Goal: Task Accomplishment & Management: Manage account settings

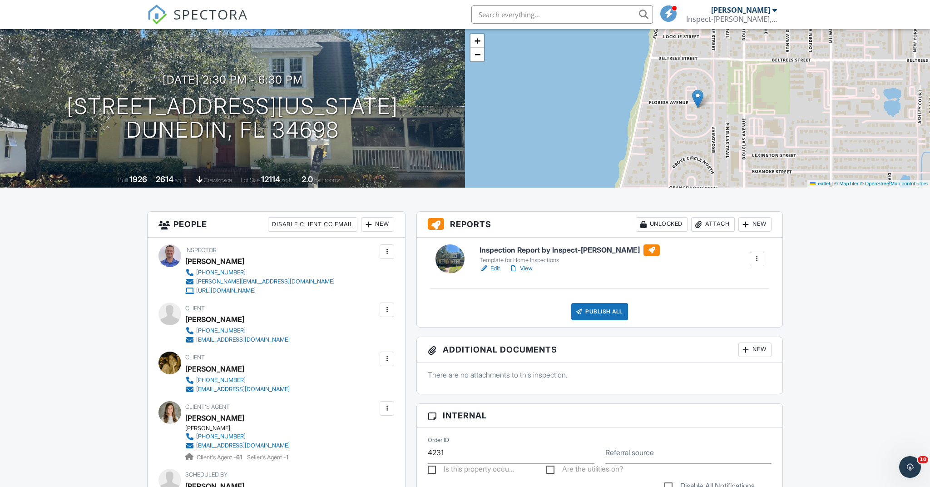
scroll to position [65, 0]
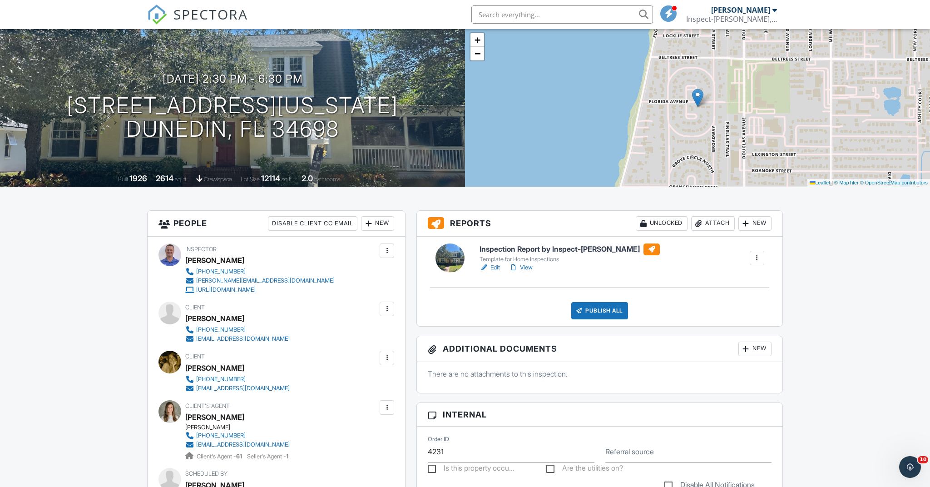
click at [718, 222] on div "Attach" at bounding box center [713, 223] width 44 height 15
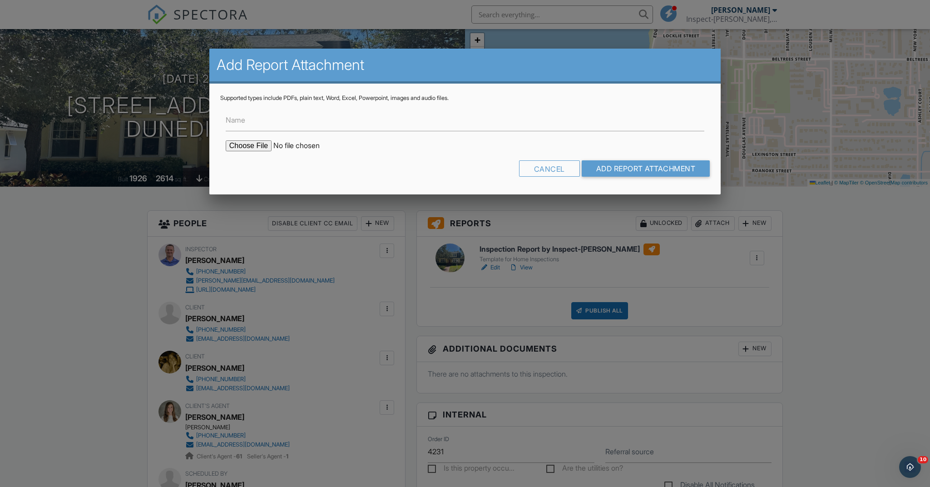
click at [255, 141] on input "file" at bounding box center [303, 145] width 154 height 11
type input "C:\fakepath\239_Florida_Ave___Inspection_Report_by_Inspect_O_Graff_.pdf"
click at [290, 125] on input "Name" at bounding box center [465, 120] width 479 height 22
click at [242, 119] on input "Full report PDF" at bounding box center [465, 120] width 479 height 22
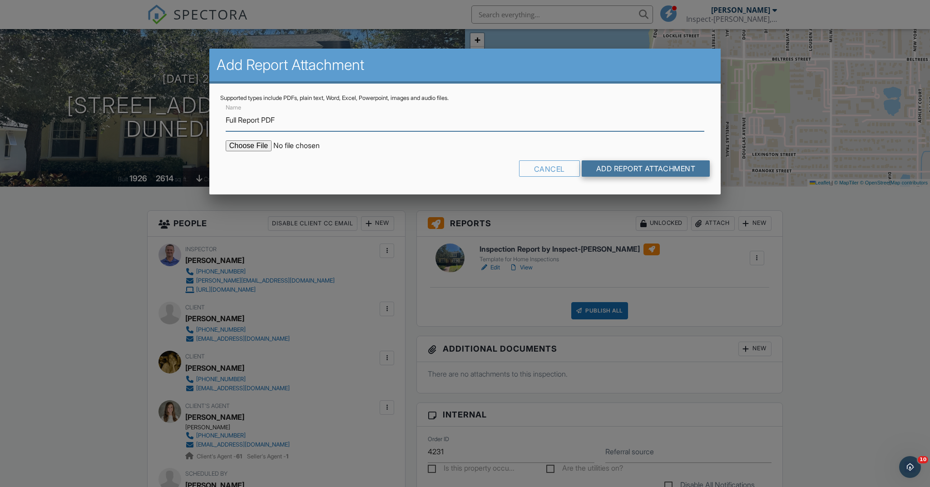
type input "Full Report PDF"
click at [620, 168] on input "Add Report Attachment" at bounding box center [646, 168] width 129 height 16
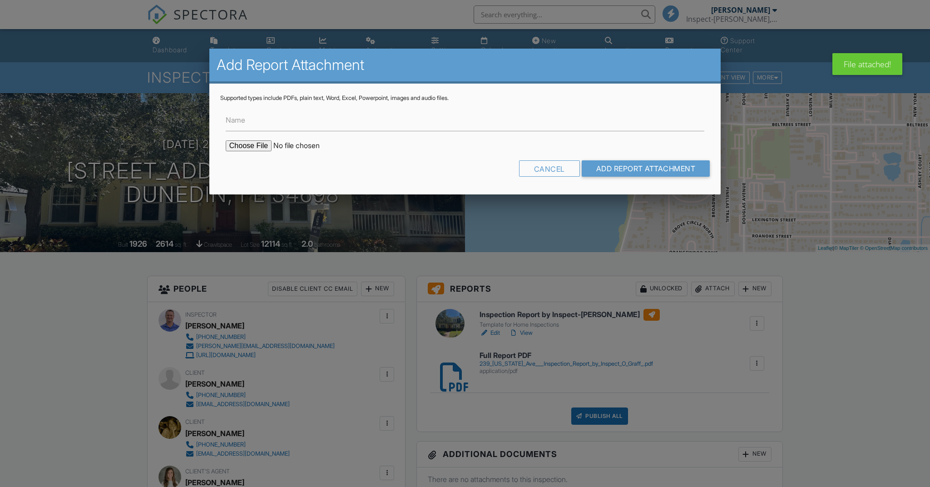
click at [252, 147] on input "file" at bounding box center [303, 145] width 154 height 11
type input "C:\fakepath\239_Florida_Ave___Inspection_Report_by_Inspect_O_Graff_ Summary.pdf"
click at [251, 126] on input "Name" at bounding box center [465, 120] width 479 height 22
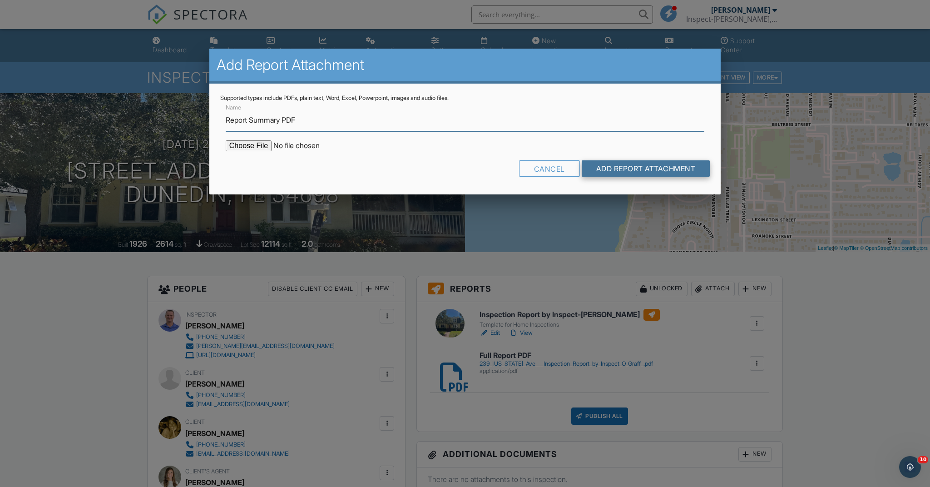
type input "Report Summary PDF"
click at [603, 165] on input "Add Report Attachment" at bounding box center [646, 168] width 129 height 16
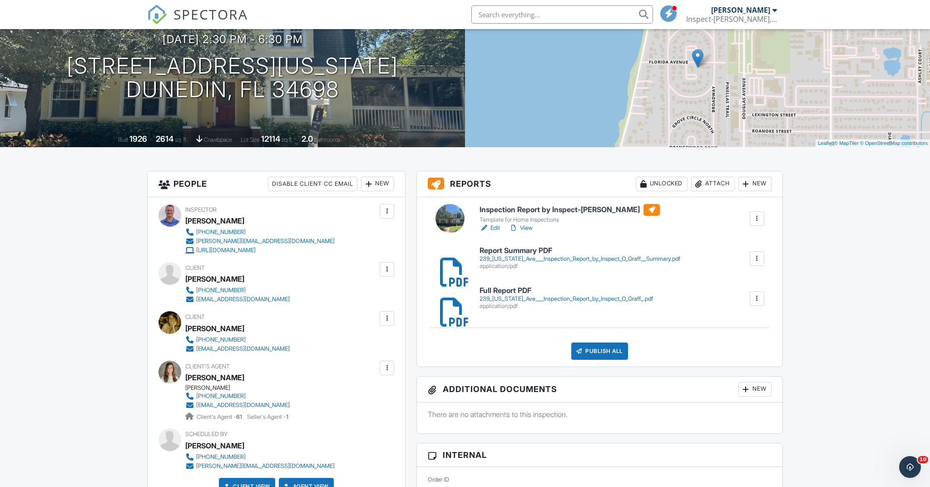
scroll to position [104, 0]
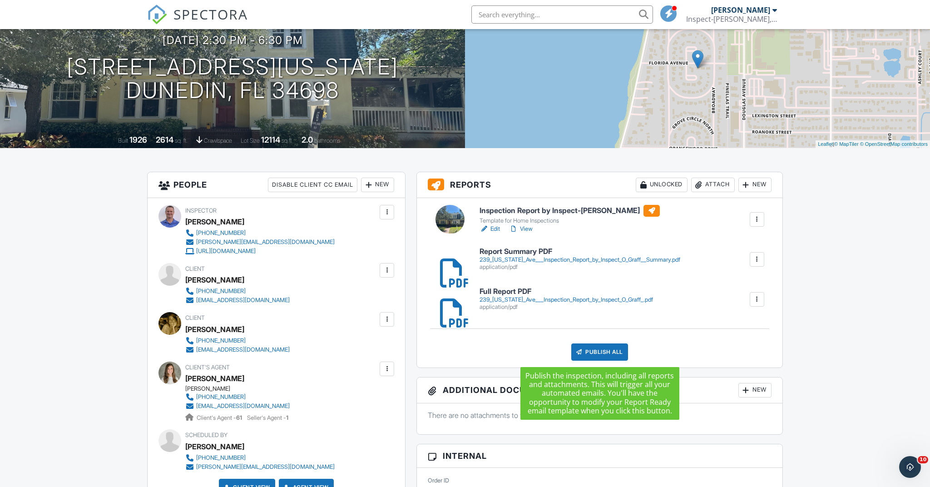
click at [604, 353] on div "Publish All" at bounding box center [599, 351] width 57 height 17
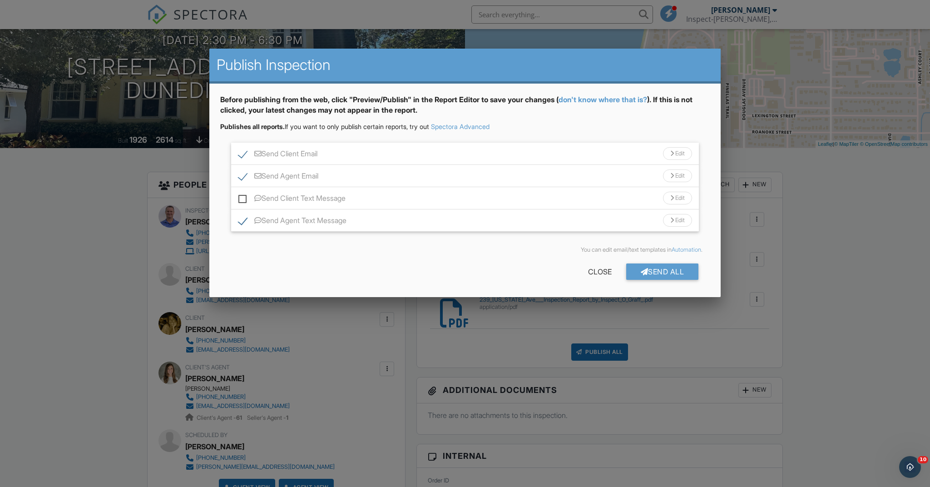
click at [242, 198] on label "Send Client Text Message" at bounding box center [291, 199] width 107 height 11
click at [242, 197] on input "Send Client Text Message" at bounding box center [241, 194] width 6 height 6
checkbox input "true"
click at [677, 152] on div "Edit" at bounding box center [677, 153] width 29 height 13
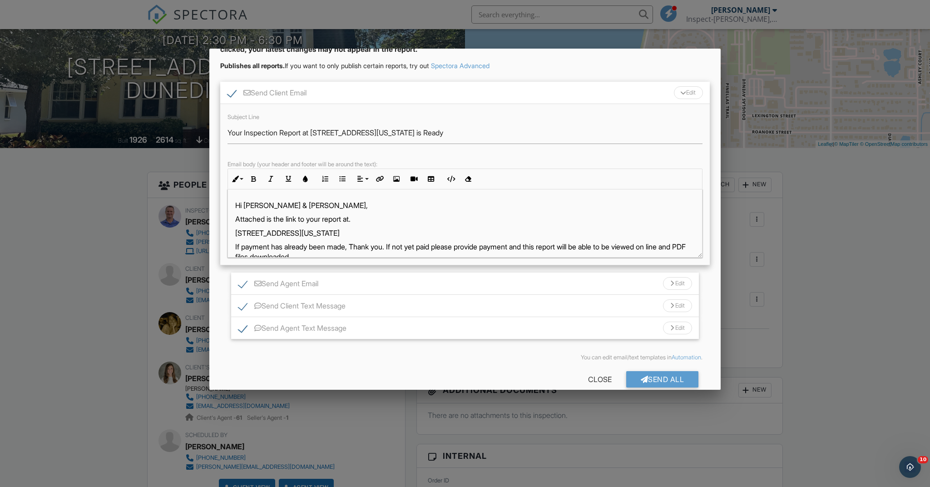
scroll to position [0, 0]
click at [238, 203] on p "Hi [PERSON_NAME] & [PERSON_NAME]," at bounding box center [465, 205] width 460 height 10
click at [333, 205] on p "Good Asher & Michelle," at bounding box center [465, 205] width 460 height 10
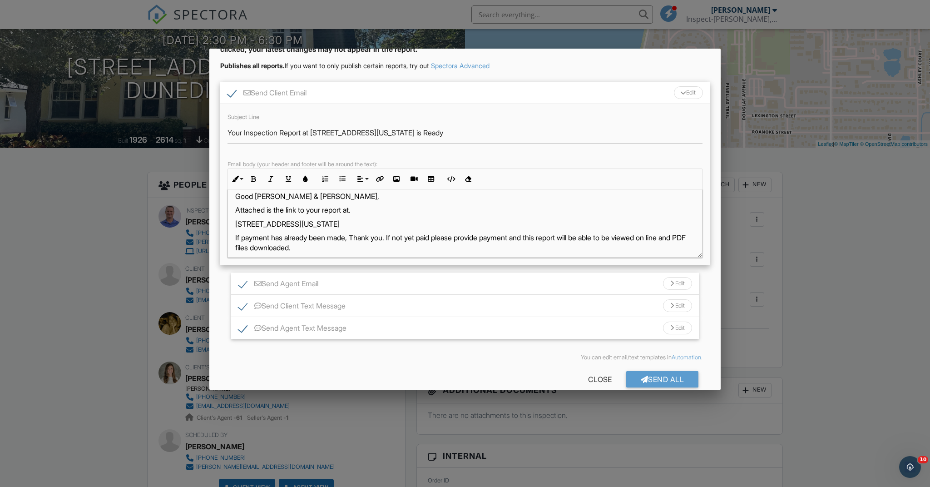
scroll to position [8, 0]
drag, startPoint x: 547, startPoint y: 237, endPoint x: 215, endPoint y: 231, distance: 331.7
click at [215, 231] on div "Before publishing from the web, click "Preview/Publish" in the Report Editor to…" at bounding box center [464, 214] width 511 height 382
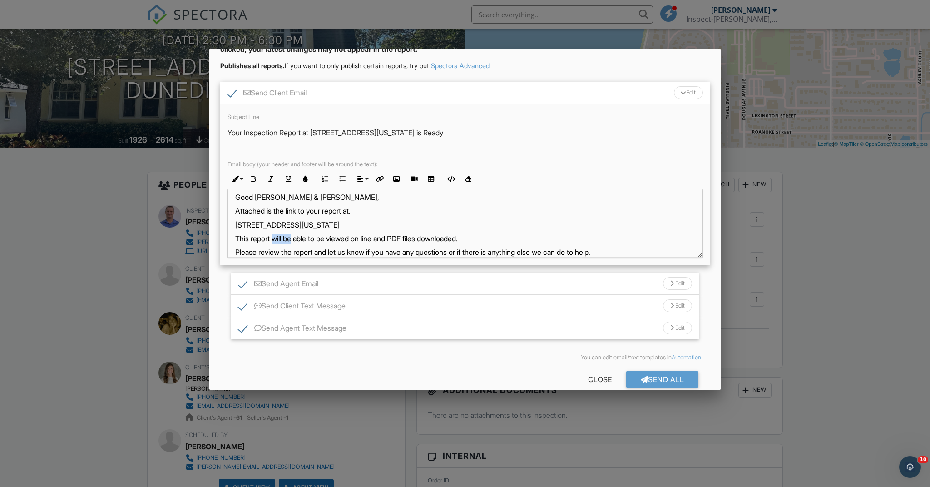
drag, startPoint x: 293, startPoint y: 237, endPoint x: 276, endPoint y: 238, distance: 17.3
click at [276, 238] on p "This report will be able to be viewed on line and PDF files downloaded." at bounding box center [465, 238] width 460 height 10
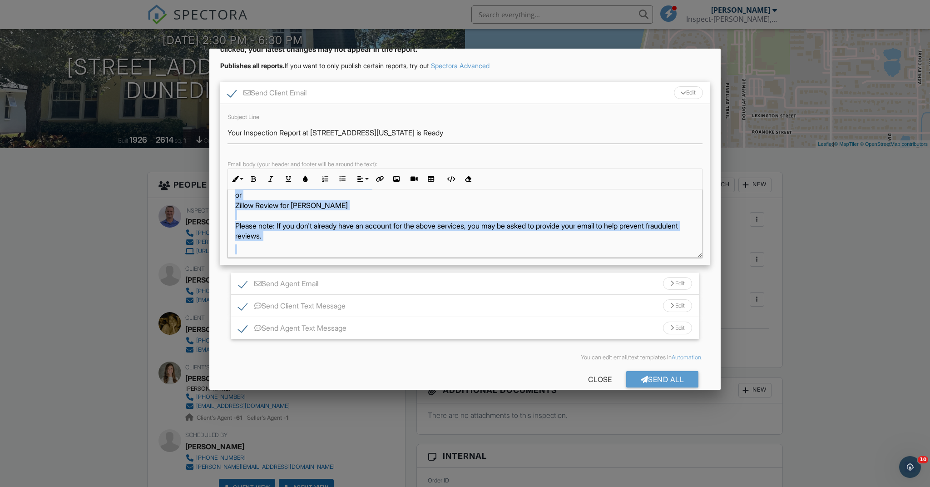
scroll to position [174, 0]
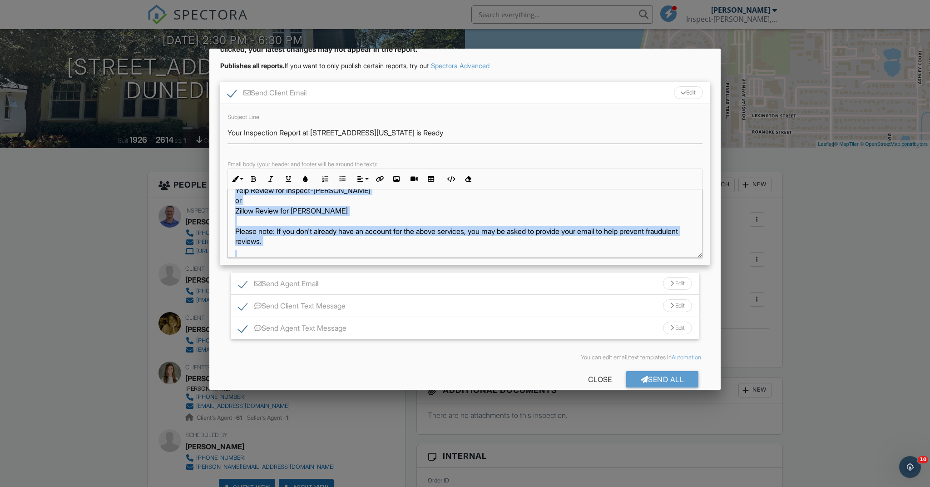
drag, startPoint x: 240, startPoint y: 208, endPoint x: 334, endPoint y: 243, distance: 100.9
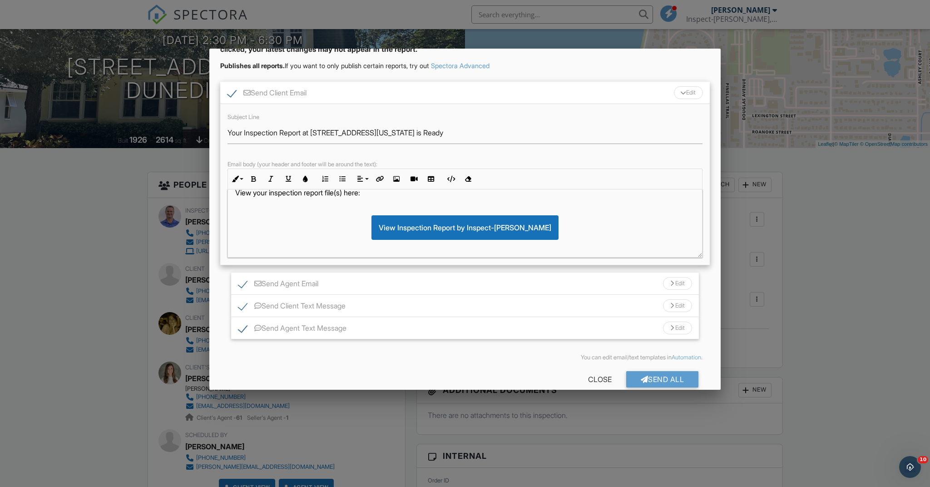
scroll to position [785, 0]
click at [677, 283] on div "Edit" at bounding box center [677, 283] width 29 height 13
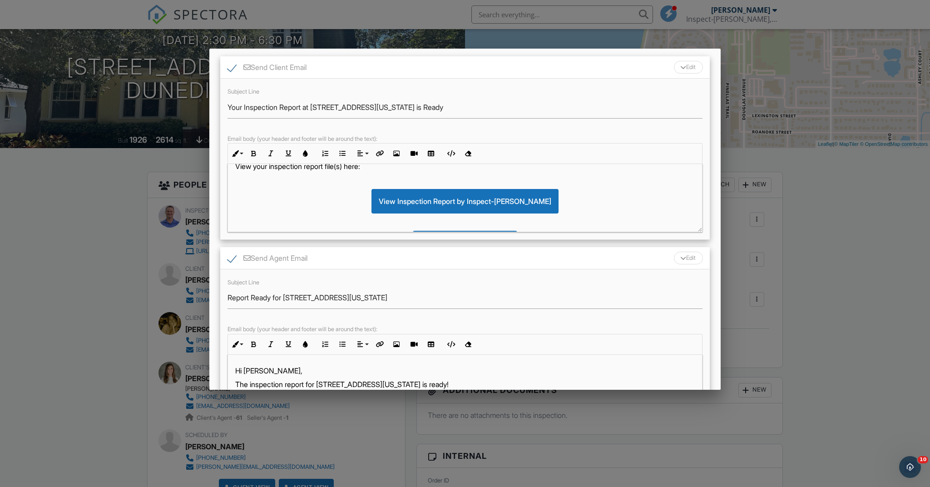
scroll to position [103, 0]
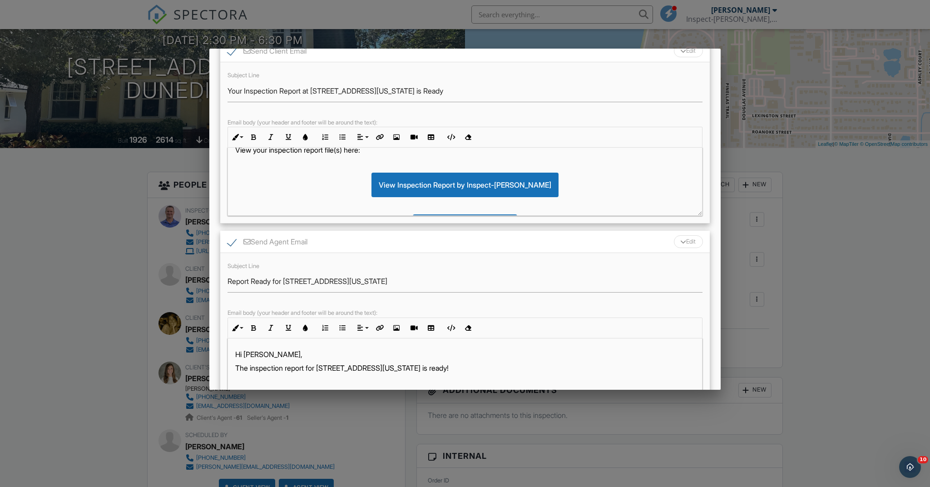
click at [240, 353] on p "Hi Jessica," at bounding box center [465, 354] width 460 height 10
drag, startPoint x: 240, startPoint y: 353, endPoint x: 235, endPoint y: 353, distance: 5.0
click at [240, 353] on p "Hi Jessica," at bounding box center [465, 354] width 460 height 10
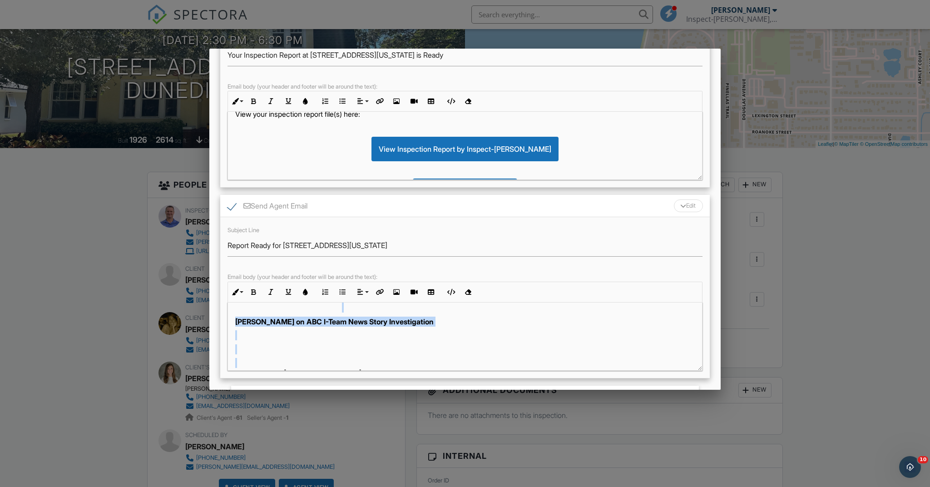
scroll to position [466, 0]
drag, startPoint x: 238, startPoint y: 334, endPoint x: 443, endPoint y: 358, distance: 206.3
click at [443, 358] on div "Good Morning Jessica, The inspection report for 239 Florida Ave is ready! View …" at bounding box center [465, 206] width 474 height 740
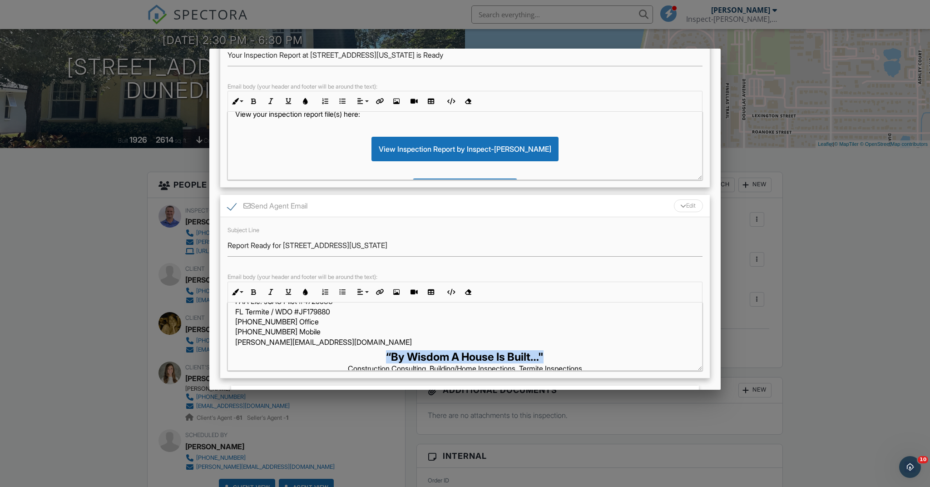
drag, startPoint x: 561, startPoint y: 349, endPoint x: 314, endPoint y: 339, distance: 247.8
click at [359, 351] on p "“By Wisdom A House Is Built…" Construction Consulting, Building/Home Inspection…" at bounding box center [465, 377] width 460 height 53
click at [241, 290] on button "Inline Style" at bounding box center [236, 291] width 17 height 17
click at [256, 355] on link "Normal" at bounding box center [262, 357] width 69 height 15
click at [251, 290] on icon "button" at bounding box center [254, 292] width 6 height 6
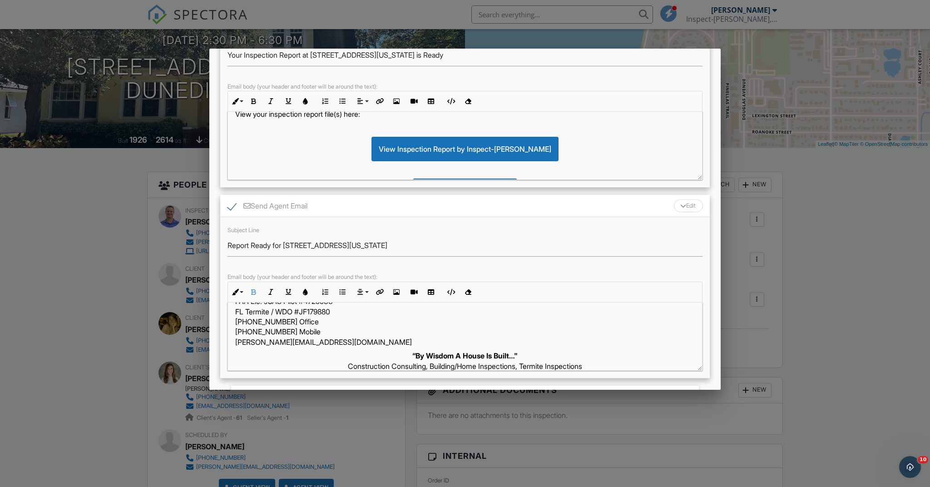
click at [435, 321] on p "Best regards & God Bless, Stephen F Graff FL. Association of Residential Constr…" at bounding box center [465, 270] width 460 height 153
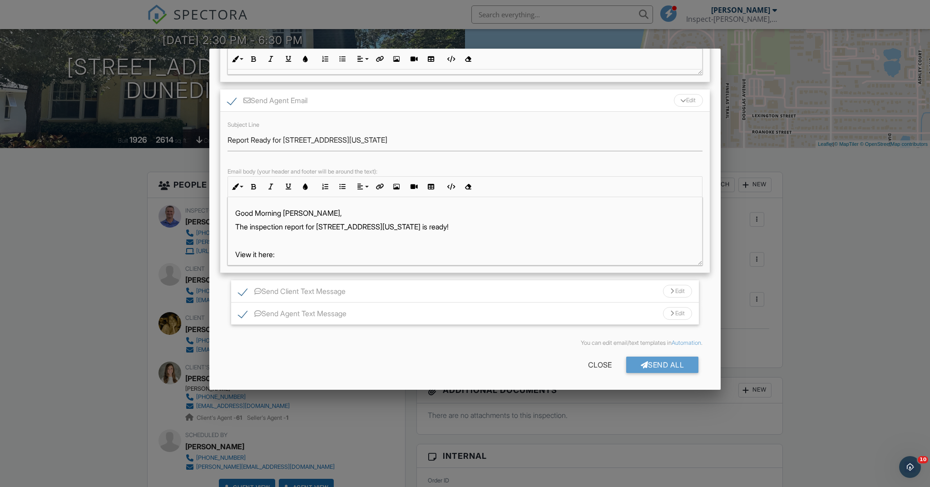
scroll to position [243, 0]
click at [672, 367] on div "Send All" at bounding box center [662, 365] width 73 height 16
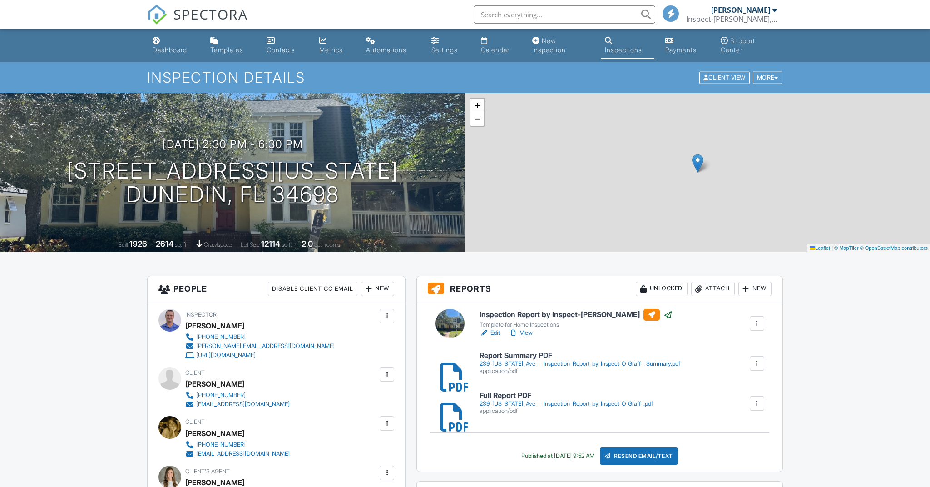
click at [567, 10] on input "text" at bounding box center [565, 14] width 182 height 18
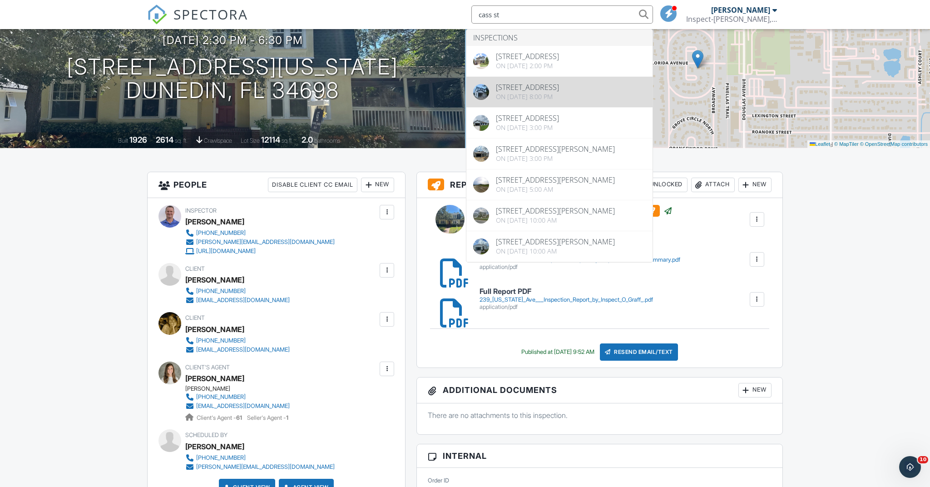
scroll to position [104, 0]
type input "cass st"
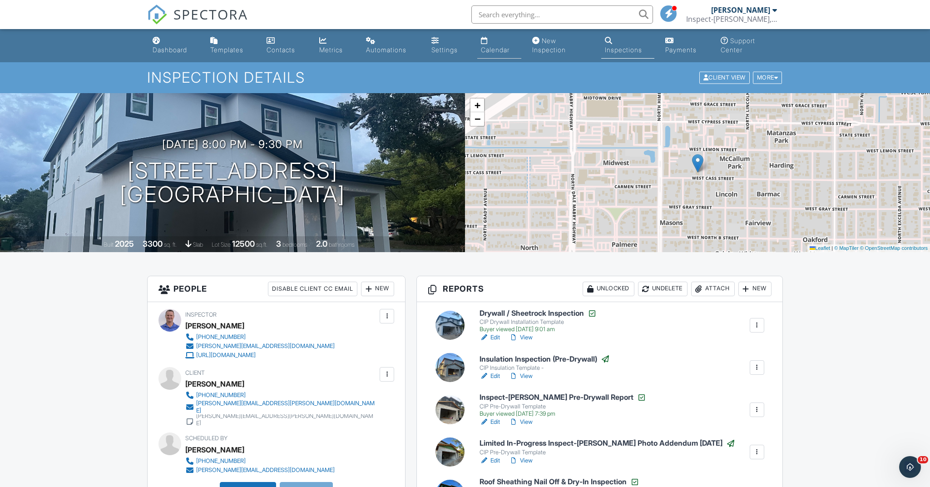
click at [487, 40] on link "Calendar" at bounding box center [499, 46] width 44 height 26
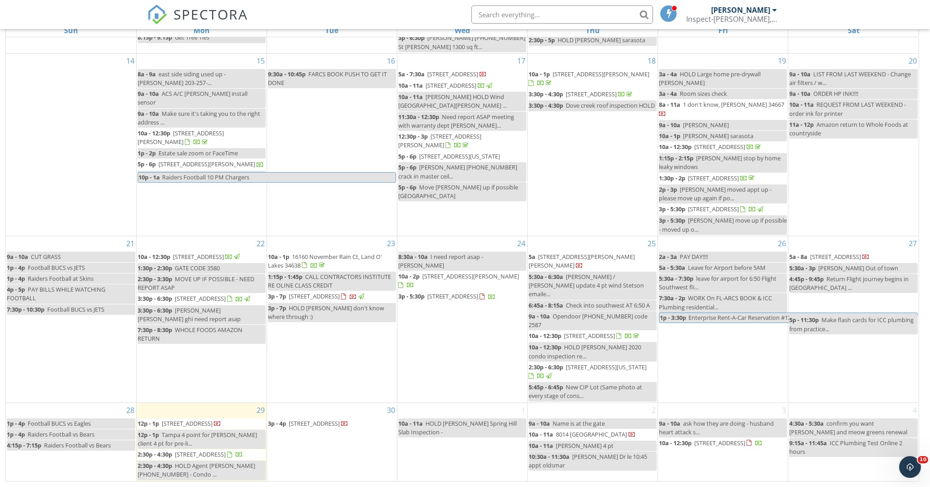
scroll to position [130, 0]
click at [448, 296] on span "7308 Baradiso Dr , Apollo Beach 33572" at bounding box center [452, 297] width 51 height 8
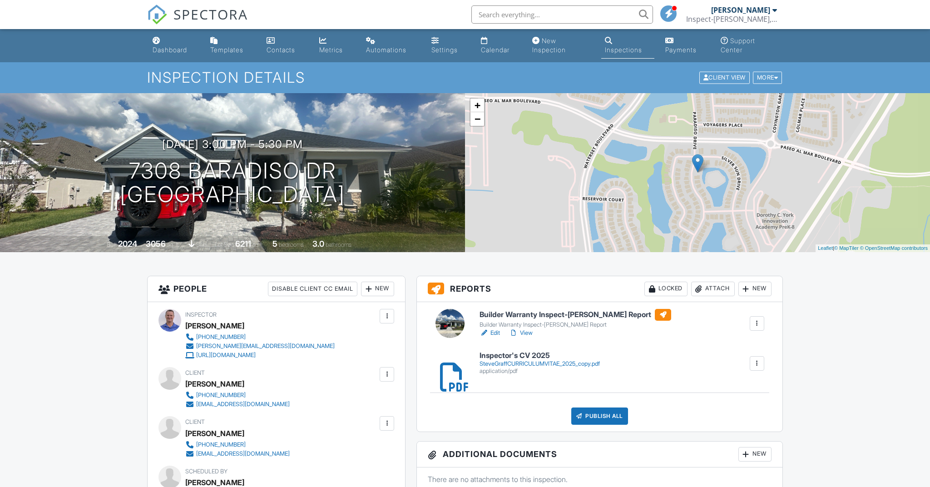
click at [496, 332] on link "Edit" at bounding box center [490, 332] width 20 height 9
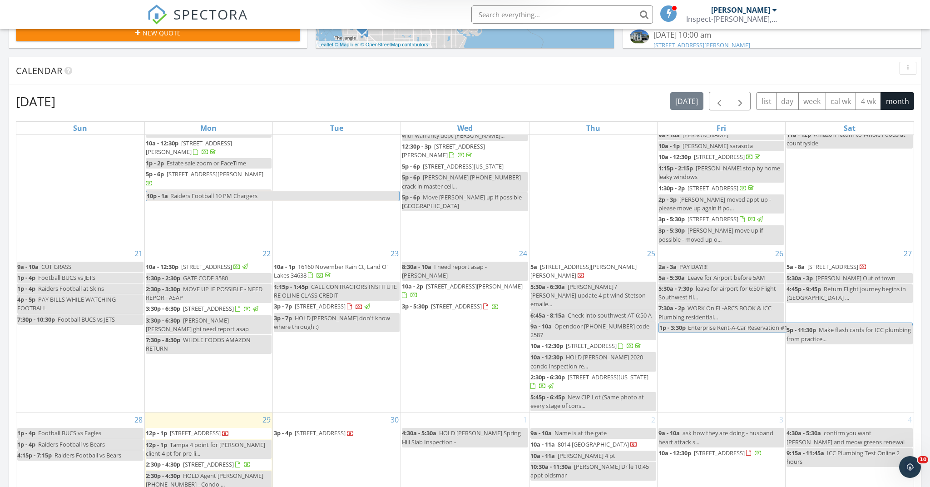
scroll to position [391, 0]
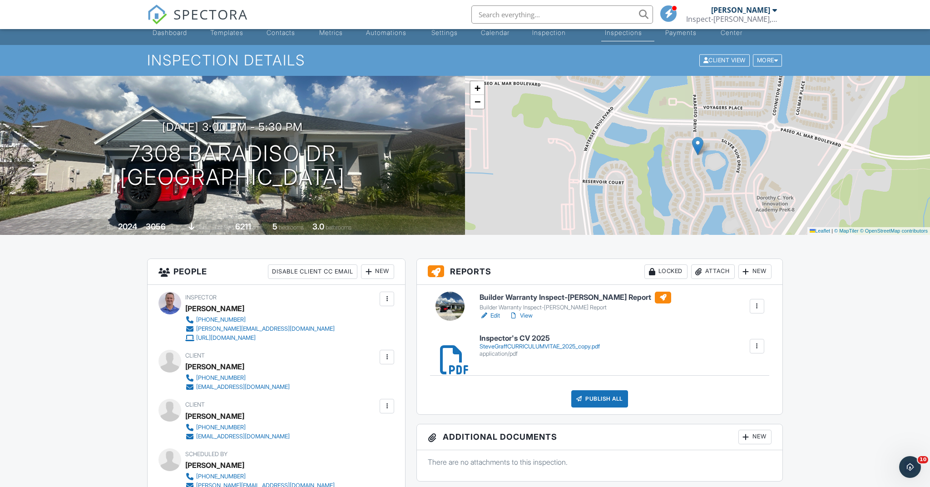
scroll to position [16, 0]
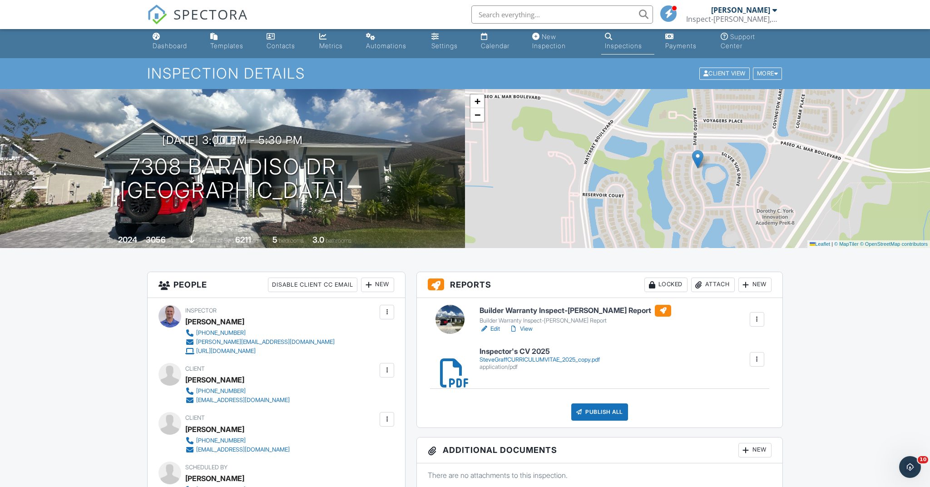
scroll to position [5, 0]
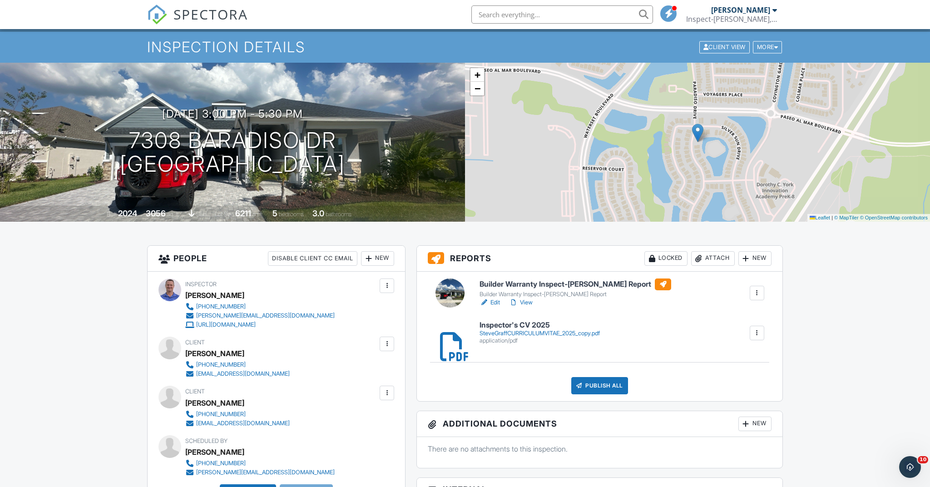
scroll to position [32, 0]
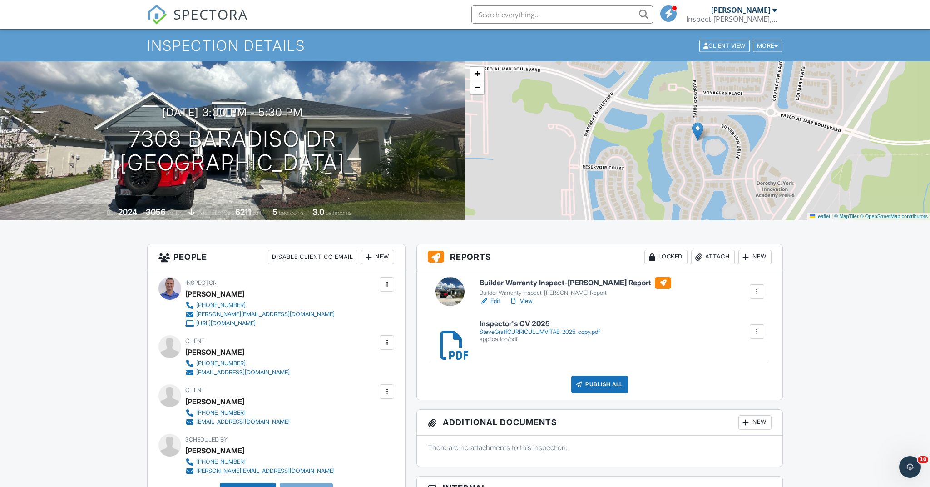
click at [496, 301] on link "Edit" at bounding box center [490, 301] width 20 height 9
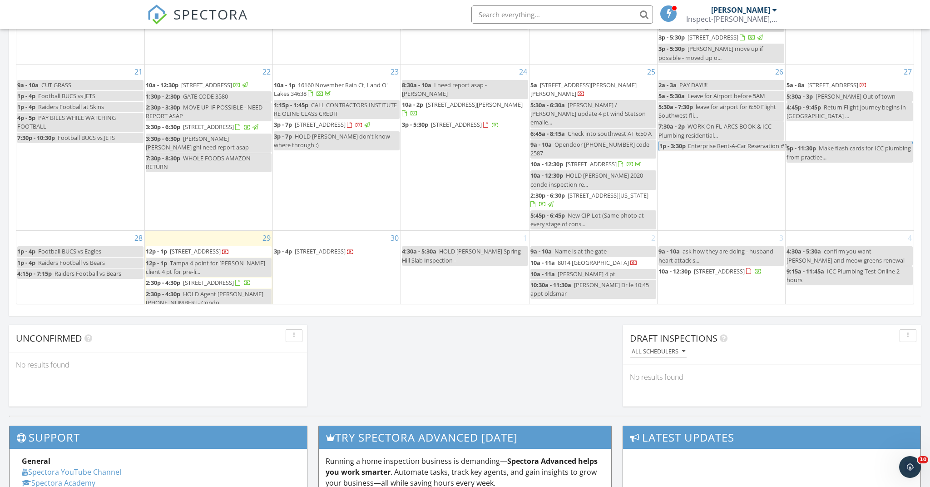
scroll to position [365, 0]
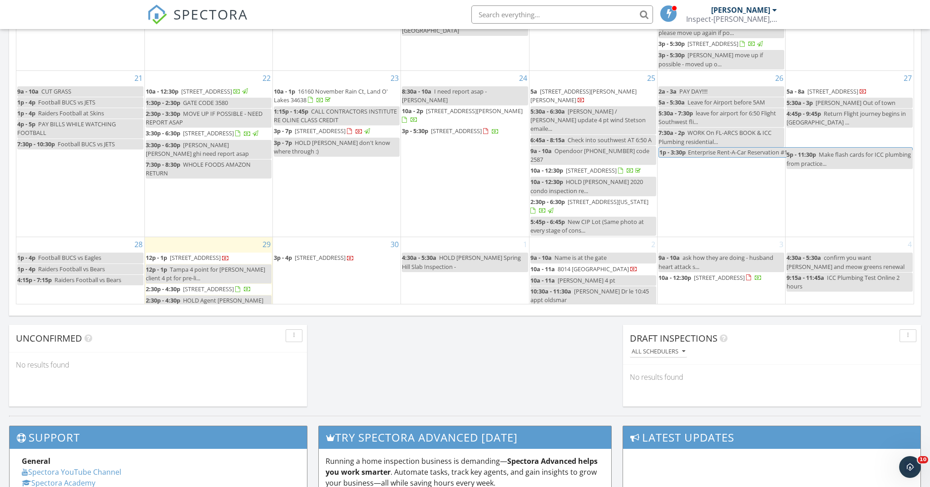
click at [452, 135] on span "[STREET_ADDRESS]" at bounding box center [456, 131] width 51 height 8
click at [452, 143] on div at bounding box center [465, 243] width 930 height 487
